Goal: Share content: Share content

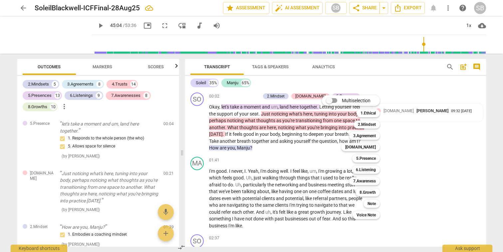
scroll to position [7405, 0]
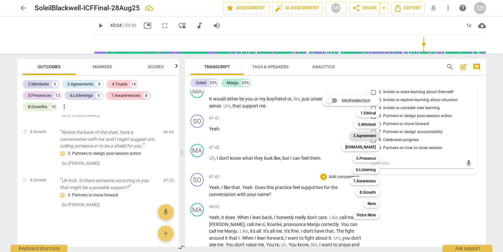
click at [367, 135] on b "3.Agreement" at bounding box center [364, 136] width 23 height 8
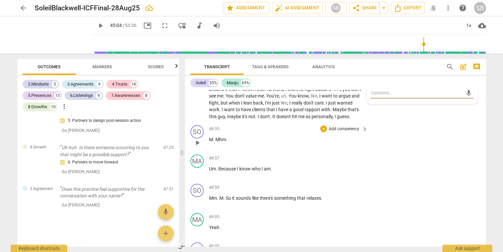
scroll to position [7564, 0]
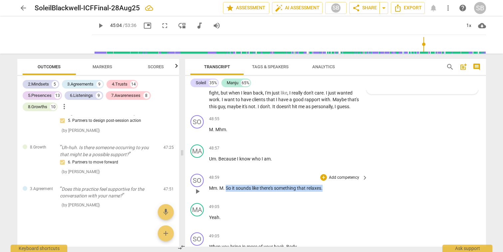
drag, startPoint x: 226, startPoint y: 169, endPoint x: 326, endPoint y: 170, distance: 100.2
click at [326, 185] on p "Mm . M . So it sounds like there's something that relaxes ." at bounding box center [287, 188] width 156 height 7
click at [322, 174] on div "+" at bounding box center [323, 177] width 7 height 7
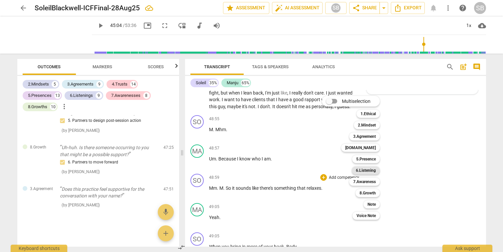
click at [365, 170] on b "6.Listening" at bounding box center [366, 170] width 20 height 8
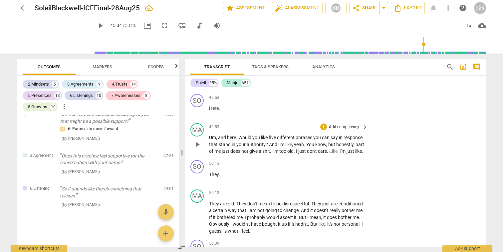
scroll to position [7793, 0]
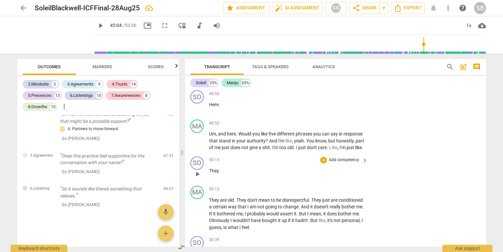
click at [197, 170] on span "play_arrow" at bounding box center [197, 174] width 8 height 8
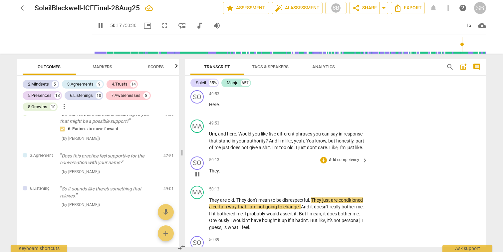
click at [197, 170] on span "pause" at bounding box center [197, 174] width 8 height 8
type input "3018"
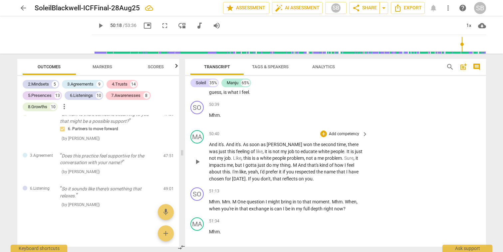
scroll to position [7931, 0]
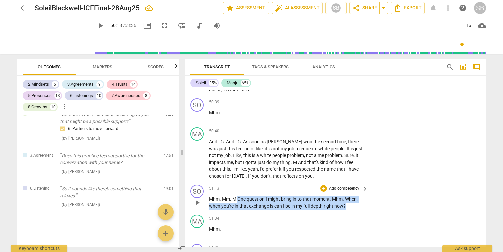
drag, startPoint x: 238, startPoint y: 186, endPoint x: 351, endPoint y: 195, distance: 113.2
click at [351, 196] on p "Mhm . Mm . M One question I might bring in to that moment . Mhm . When , when y…" at bounding box center [287, 203] width 156 height 14
click at [323, 185] on div "+" at bounding box center [323, 188] width 7 height 7
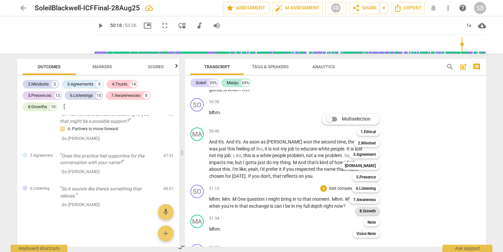
click at [367, 210] on b "8.Growth" at bounding box center [368, 211] width 16 height 8
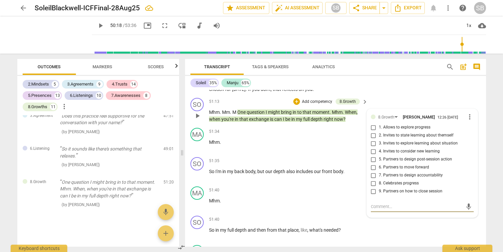
scroll to position [8013, 0]
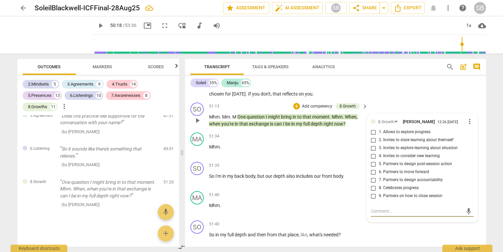
click at [373, 168] on input "6. Partners to move forward" at bounding box center [373, 172] width 11 height 8
checkbox input "true"
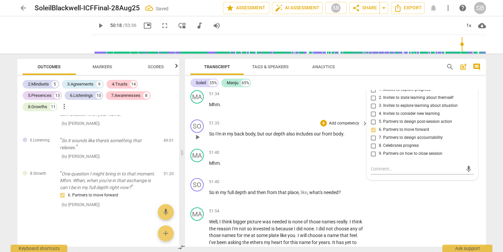
scroll to position [8066, 0]
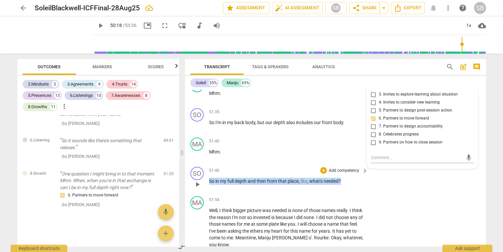
drag, startPoint x: 216, startPoint y: 169, endPoint x: 338, endPoint y: 172, distance: 122.2
click at [338, 172] on div "51:40 + Add competency keyboard_arrow_right So in my full depth and then from t…" at bounding box center [289, 179] width 160 height 24
click at [197, 180] on span "play_arrow" at bounding box center [197, 184] width 8 height 8
click at [199, 180] on span "pause" at bounding box center [197, 184] width 8 height 8
type input "3116"
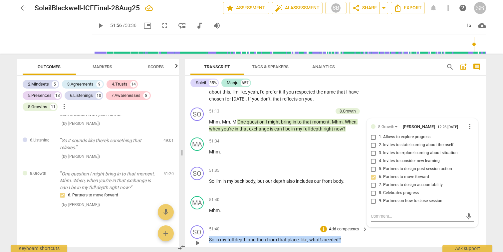
scroll to position [7985, 0]
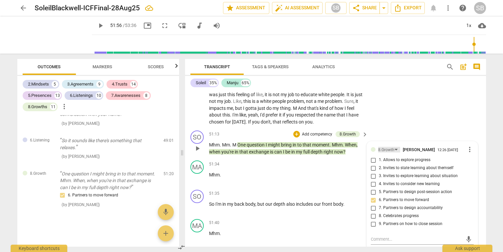
click at [394, 147] on div "8.Growth" at bounding box center [389, 150] width 22 height 6
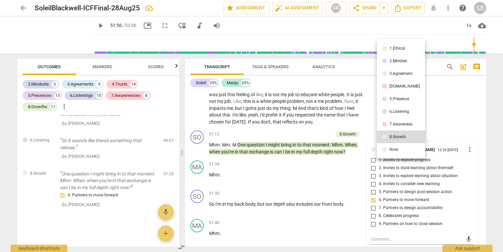
click at [392, 112] on div "6.Listening" at bounding box center [400, 112] width 20 height 4
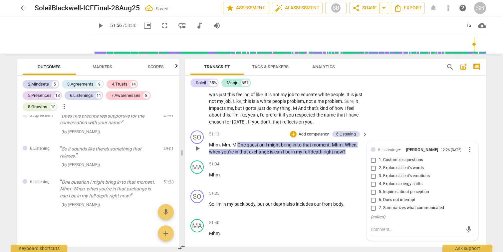
click at [373, 188] on input "5. Inquires about perception" at bounding box center [373, 192] width 11 height 8
checkbox input "true"
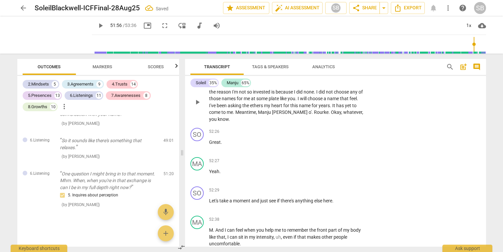
scroll to position [8216, 0]
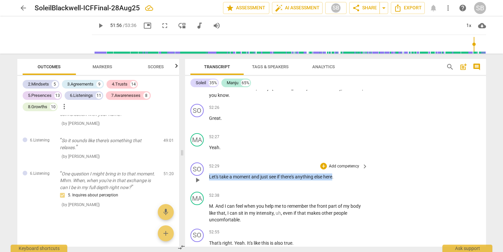
drag, startPoint x: 209, startPoint y: 164, endPoint x: 334, endPoint y: 166, distance: 124.5
click at [334, 173] on p "Let's take a moment and just see if there's anything else here ." at bounding box center [287, 176] width 156 height 7
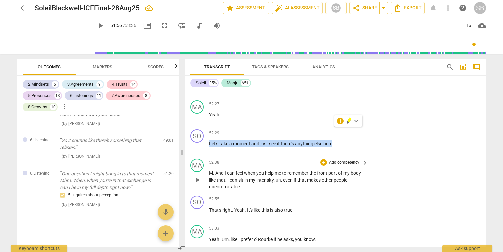
scroll to position [8251, 0]
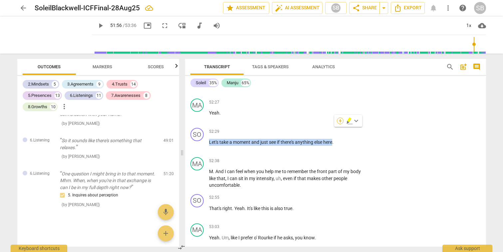
click at [340, 122] on div "+" at bounding box center [340, 121] width 7 height 7
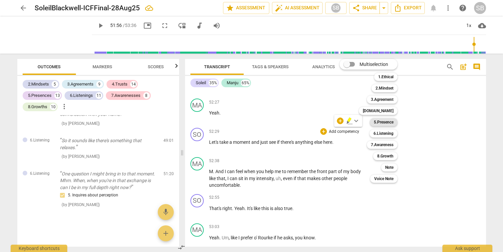
click at [384, 121] on b "5.Presence" at bounding box center [384, 122] width 20 height 8
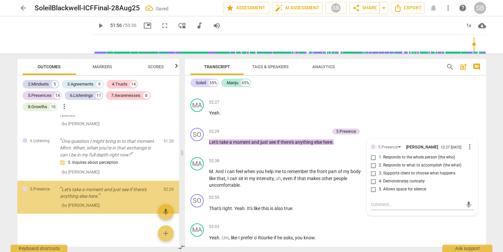
scroll to position [3147, 0]
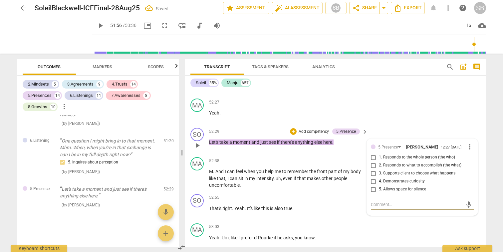
click at [371, 185] on input "5. Allows space for silence" at bounding box center [373, 189] width 11 height 8
checkbox input "true"
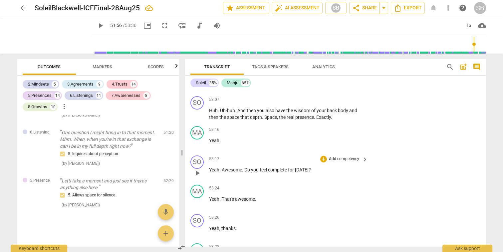
scroll to position [8408, 0]
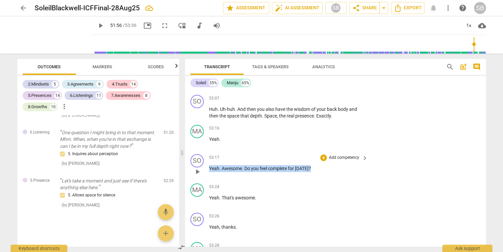
drag, startPoint x: 209, startPoint y: 155, endPoint x: 306, endPoint y: 160, distance: 97.3
click at [306, 160] on div "53:17 + Add competency keyboard_arrow_right Yeah . Awesome . Do you feel comple…" at bounding box center [289, 166] width 160 height 24
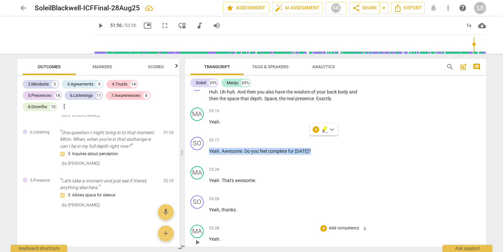
scroll to position [8404, 0]
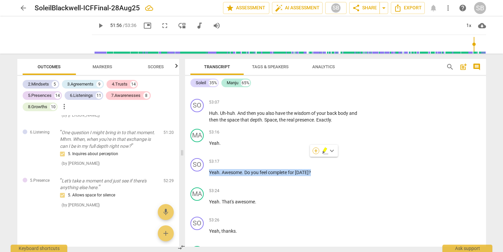
click at [316, 152] on div "+" at bounding box center [316, 151] width 7 height 7
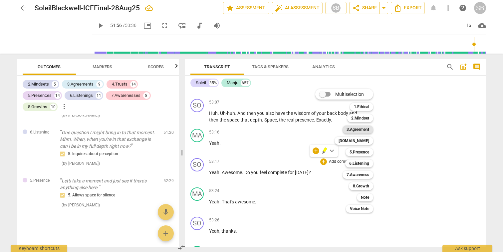
click at [355, 131] on b "3.Agreement" at bounding box center [358, 130] width 23 height 8
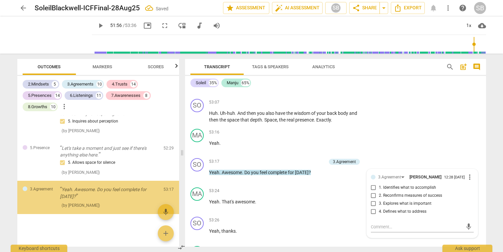
scroll to position [3188, 0]
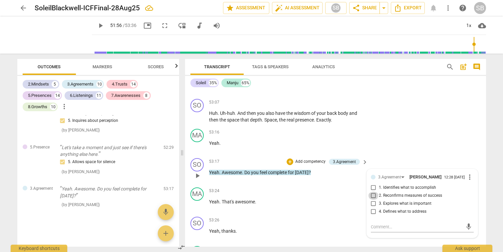
click at [373, 192] on input "2. Reconfirms measures of success" at bounding box center [373, 196] width 11 height 8
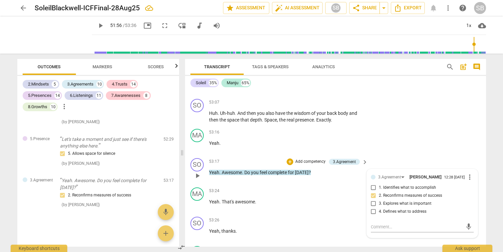
click at [374, 192] on input "2. Reconfirms measures of success" at bounding box center [373, 196] width 11 height 8
checkbox input "false"
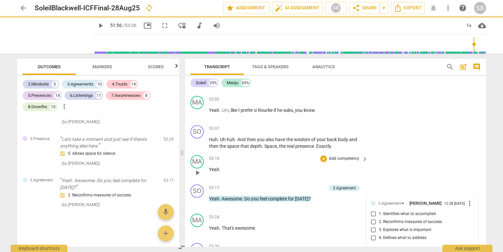
click at [370, 152] on div "MA play_arrow pause 53:16 + Add competency keyboard_arrow_right Yeah ." at bounding box center [335, 166] width 301 height 29
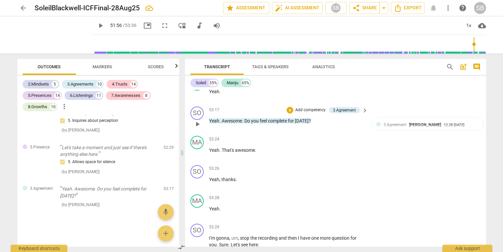
scroll to position [8472, 0]
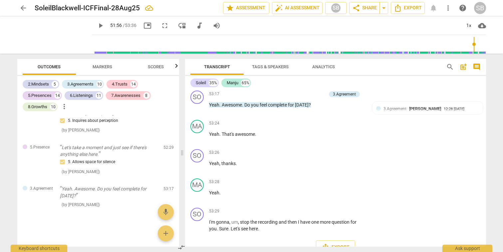
click at [100, 65] on span "Markers" at bounding box center [103, 66] width 20 height 5
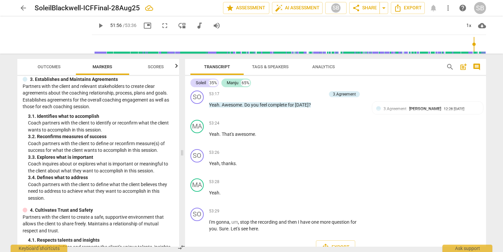
scroll to position [51, 0]
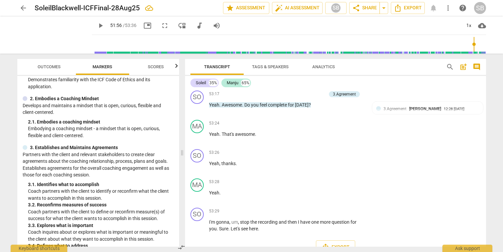
click at [52, 69] on span "Outcomes" at bounding box center [49, 66] width 23 height 5
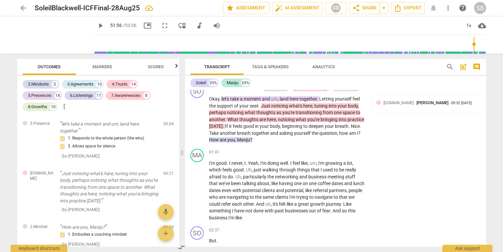
scroll to position [0, 0]
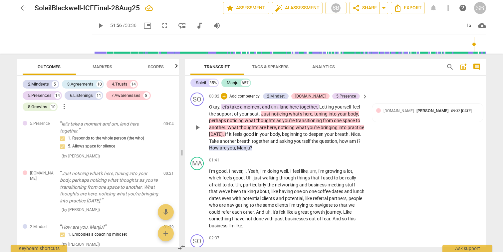
click at [250, 148] on span "Manju" at bounding box center [243, 147] width 13 height 5
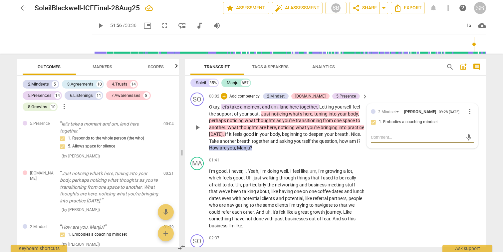
click at [301, 146] on p "Okay , let's take a moment and um , land here together . Letting yourself feel …" at bounding box center [287, 128] width 156 height 48
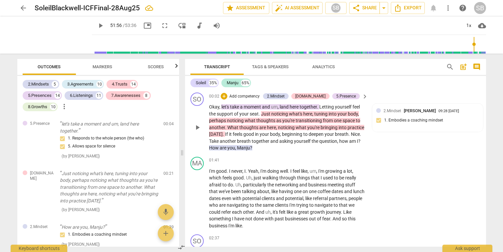
click at [220, 146] on span "How" at bounding box center [214, 147] width 11 height 5
click at [220, 147] on span "How" at bounding box center [214, 147] width 11 height 5
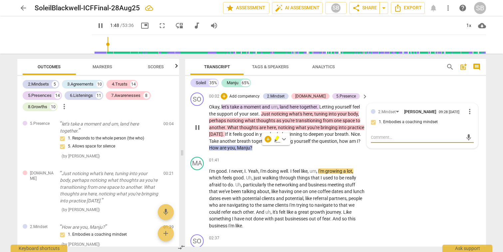
click at [97, 27] on span "pause" at bounding box center [101, 26] width 8 height 8
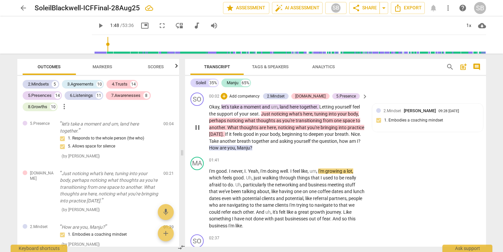
type input "109"
click at [243, 107] on span "a" at bounding box center [242, 106] width 4 height 5
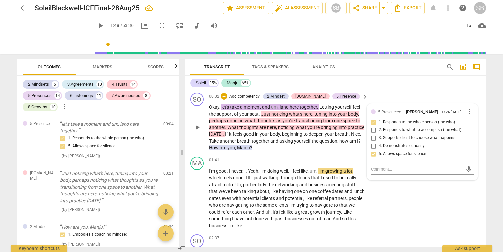
click at [227, 149] on span "are" at bounding box center [224, 147] width 8 height 5
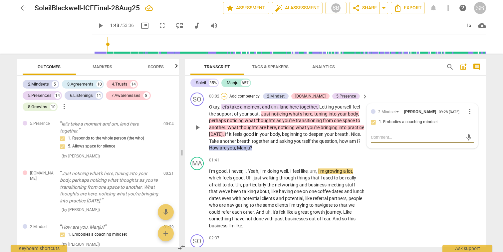
click at [227, 96] on div "+" at bounding box center [224, 96] width 7 height 7
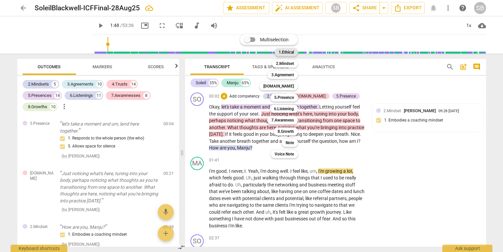
click at [287, 52] on b "1.Ethical" at bounding box center [286, 52] width 15 height 8
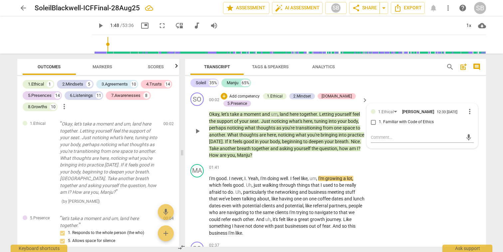
click at [396, 156] on div "SO play_arrow pause 00:02 + Add competency 1.Ethical 2.Mindset 4.Trust 5.Presen…" at bounding box center [335, 126] width 301 height 72
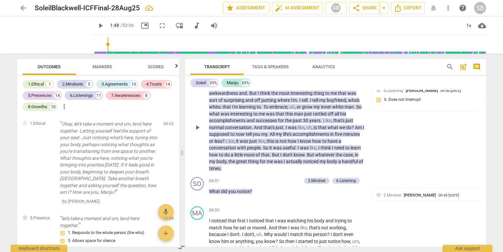
scroll to position [421, 0]
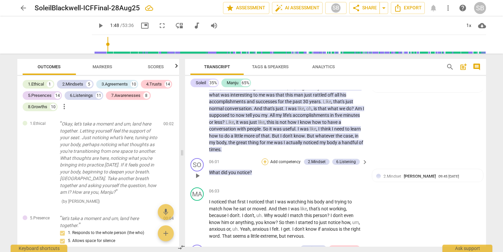
click at [264, 162] on div "+" at bounding box center [265, 161] width 7 height 7
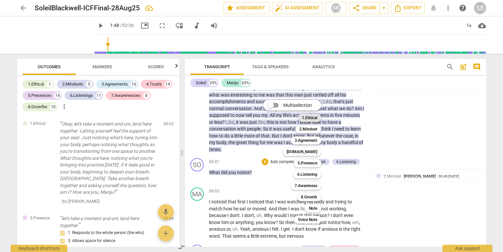
click at [305, 117] on b "1.Ethical" at bounding box center [309, 118] width 15 height 8
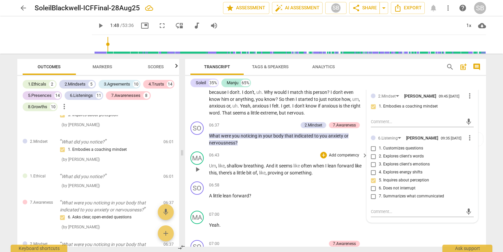
scroll to position [546, 0]
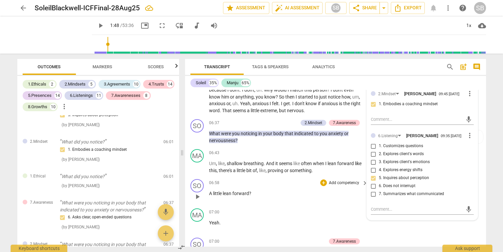
click at [253, 194] on p "A little lean forward ?" at bounding box center [287, 193] width 156 height 7
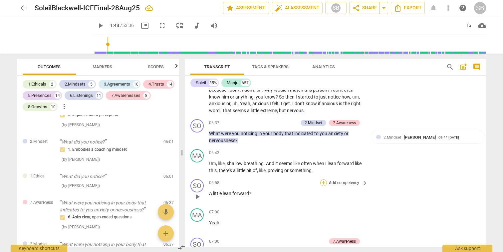
click at [323, 184] on div "+" at bounding box center [323, 182] width 7 height 7
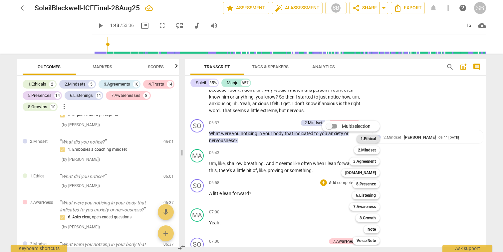
click at [366, 139] on b "1.Ethical" at bounding box center [368, 139] width 15 height 8
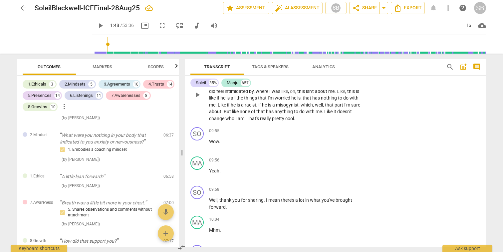
scroll to position [1076, 0]
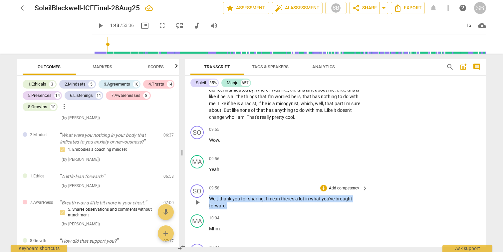
drag, startPoint x: 210, startPoint y: 199, endPoint x: 238, endPoint y: 207, distance: 29.6
click at [238, 207] on p "Well , thank you for sharing . I mean there's a lot in what you've brought forw…" at bounding box center [287, 202] width 156 height 14
click at [324, 189] on div "+" at bounding box center [323, 188] width 7 height 7
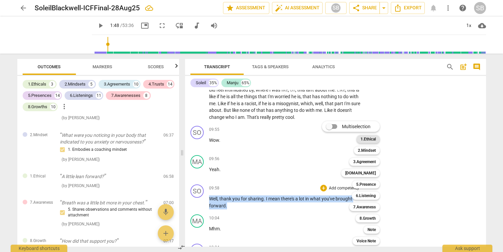
click at [376, 139] on b "1.Ethical" at bounding box center [368, 139] width 15 height 8
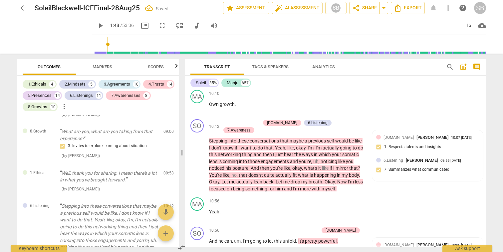
scroll to position [1262, 0]
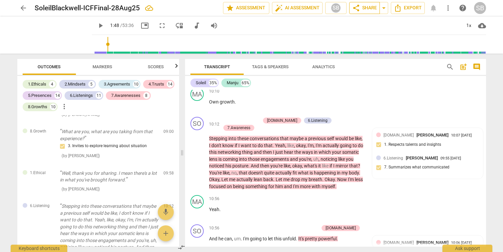
click at [365, 9] on span "share Share" at bounding box center [364, 8] width 25 height 8
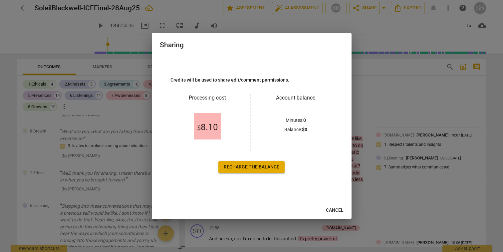
click at [242, 167] on span "Recharge the balance" at bounding box center [252, 167] width 56 height 7
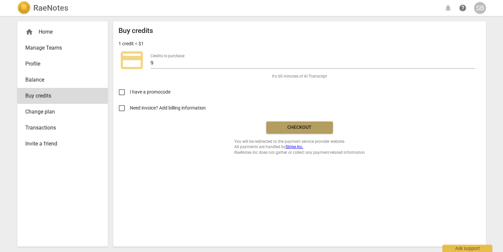
click at [290, 129] on span "Checkout" at bounding box center [300, 127] width 56 height 7
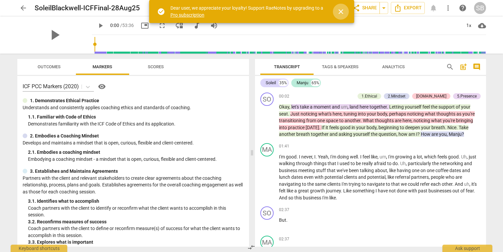
click at [342, 14] on span "close" at bounding box center [341, 12] width 8 height 8
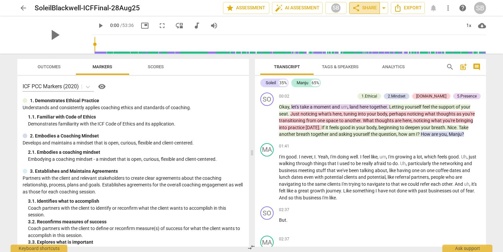
click at [355, 8] on span "share" at bounding box center [356, 8] width 8 height 8
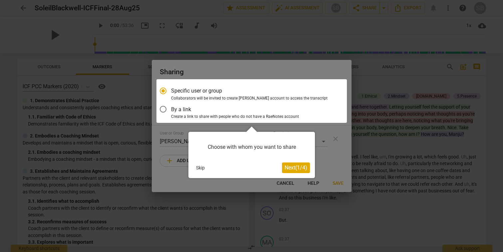
click at [289, 169] on span "Next ( 1 / 4 )" at bounding box center [296, 167] width 23 height 6
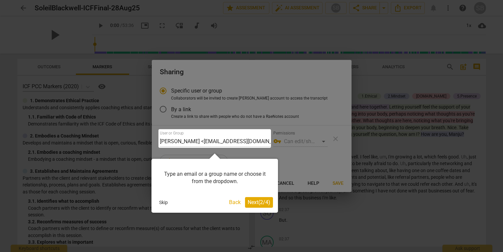
click at [263, 203] on span "Next ( 2 / 4 )" at bounding box center [259, 202] width 23 height 6
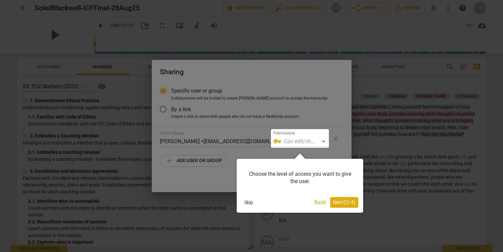
click at [342, 202] on span "Next ( 3 / 4 )" at bounding box center [344, 202] width 23 height 6
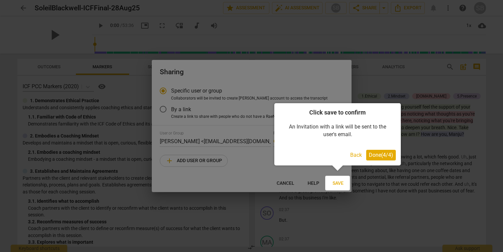
click at [377, 156] on span "Done ( 4 / 4 )" at bounding box center [381, 155] width 24 height 6
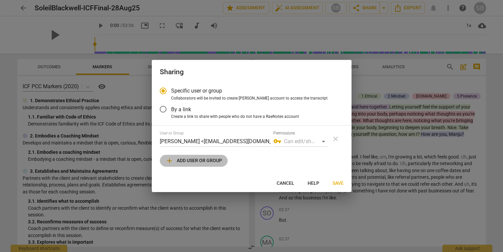
click at [178, 160] on span "add Add user or group" at bounding box center [193, 161] width 57 height 8
radio input "false"
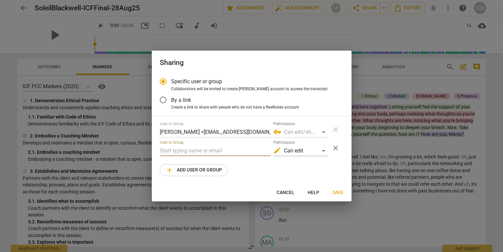
click at [185, 151] on input "text" at bounding box center [215, 151] width 111 height 11
paste input "[PERSON_NAME][EMAIL_ADDRESS][DOMAIN_NAME]"
type input "[PERSON_NAME][EMAIL_ADDRESS][DOMAIN_NAME]"
click at [323, 150] on div "edit Can edit" at bounding box center [300, 151] width 54 height 11
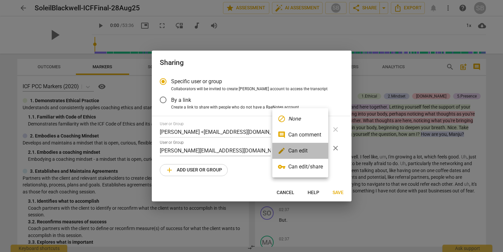
click at [315, 150] on li "edit Can edit" at bounding box center [300, 151] width 56 height 16
radio input "false"
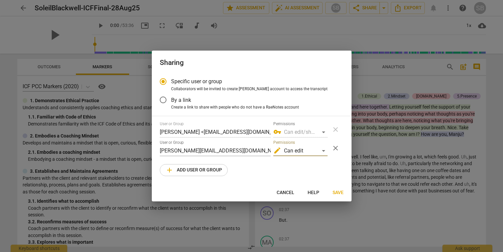
click at [335, 192] on span "Save" at bounding box center [338, 192] width 11 height 7
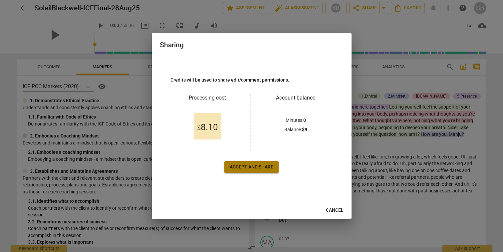
click at [247, 169] on span "Accept and share" at bounding box center [252, 167] width 44 height 7
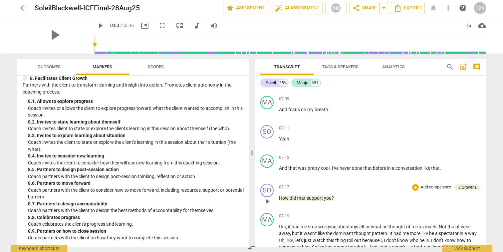
scroll to position [678, 0]
